Goal: Use online tool/utility

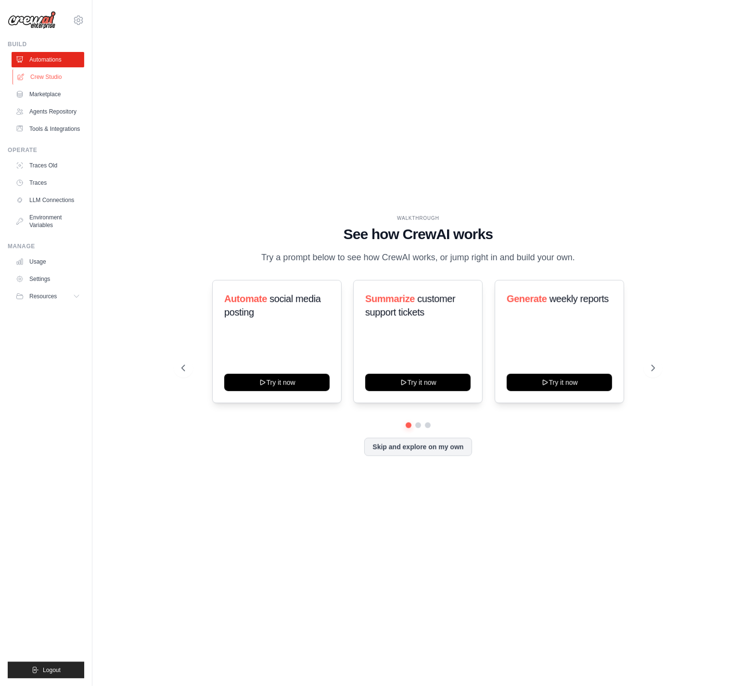
click at [53, 79] on link "Crew Studio" at bounding box center [49, 76] width 73 height 15
